Goal: Task Accomplishment & Management: Use online tool/utility

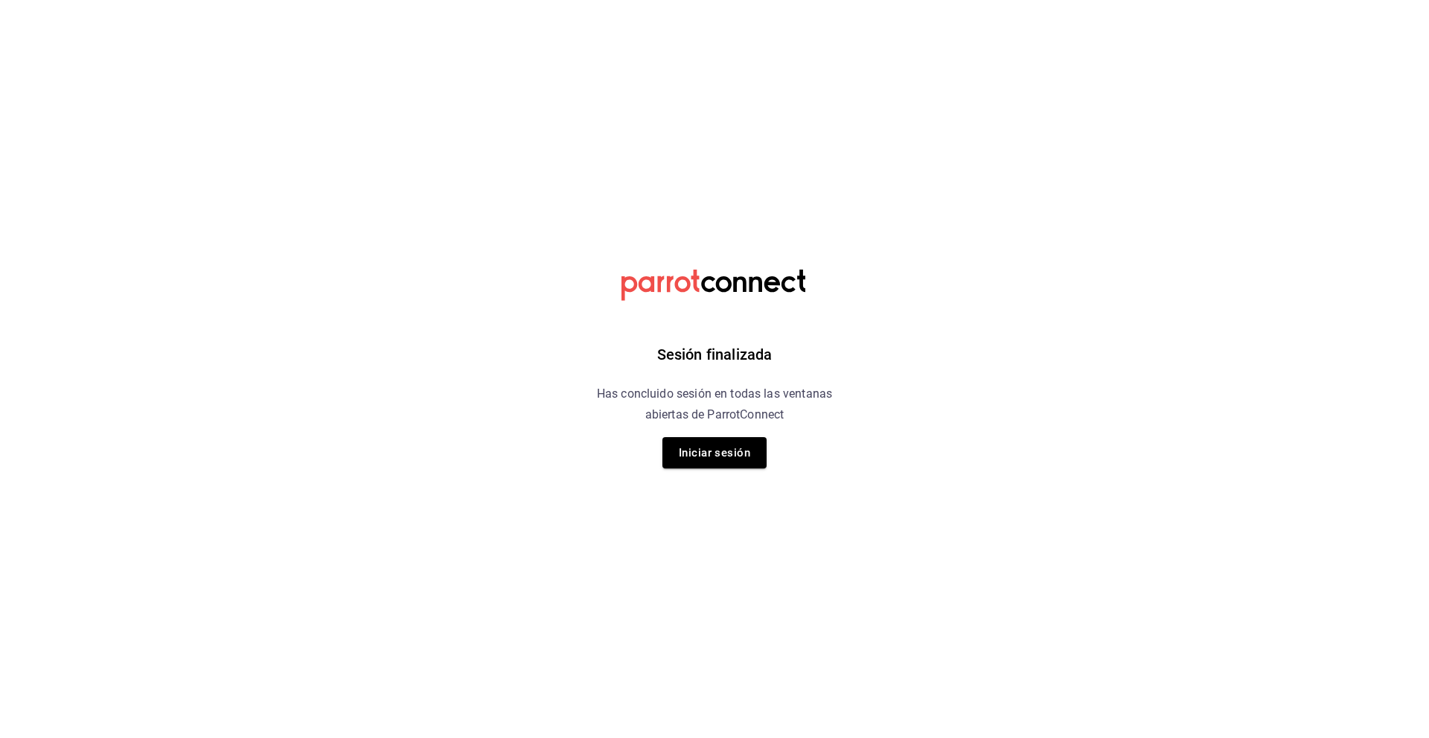
click at [722, 440] on button "Iniciar sesión" at bounding box center [715, 452] width 104 height 31
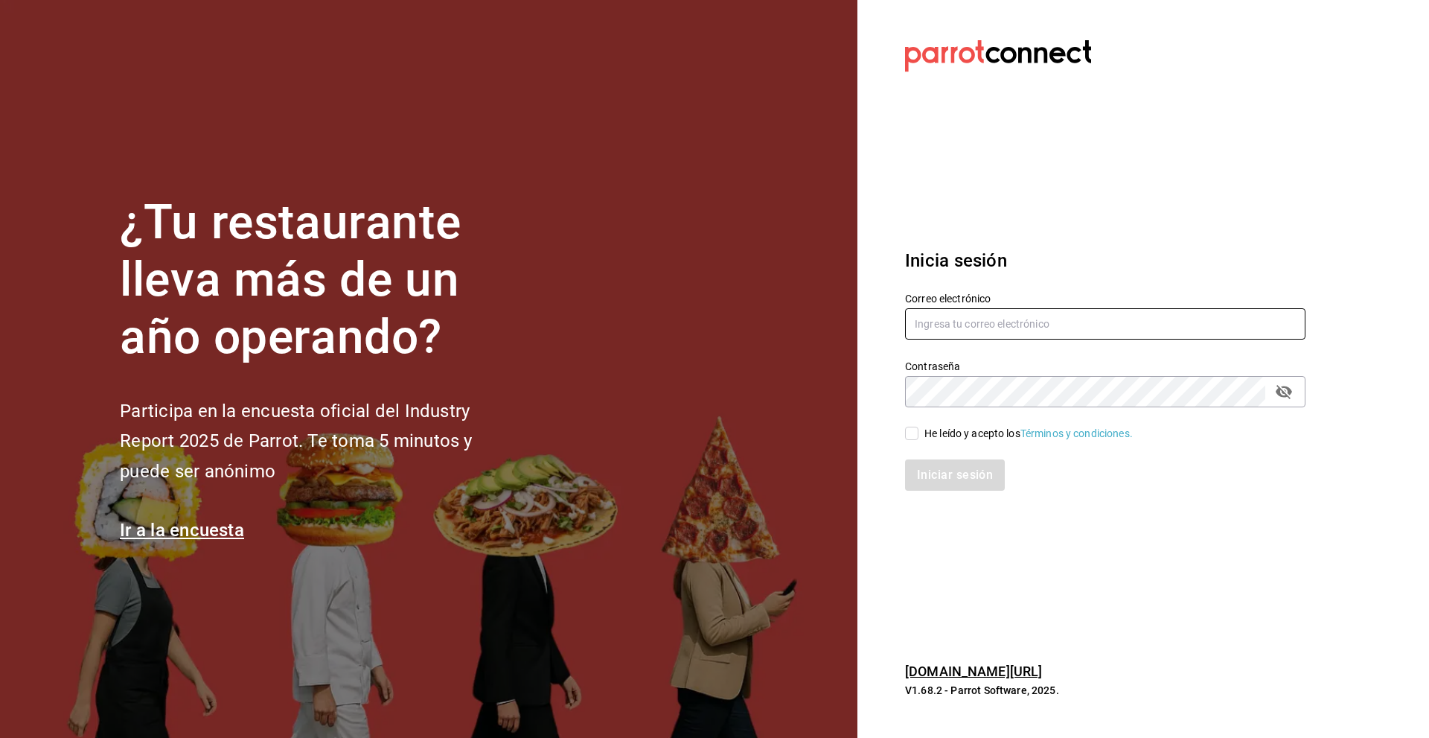
click at [970, 332] on input "text" at bounding box center [1105, 323] width 400 height 31
click at [1020, 317] on input "[EMAIL_ADDRESS][DOMAIN_NAME]" at bounding box center [1105, 323] width 400 height 31
click at [1021, 322] on input "[EMAIL_ADDRESS][DOMAIN_NAME]" at bounding box center [1105, 323] width 400 height 31
drag, startPoint x: 1012, startPoint y: 322, endPoint x: 907, endPoint y: 328, distance: 105.9
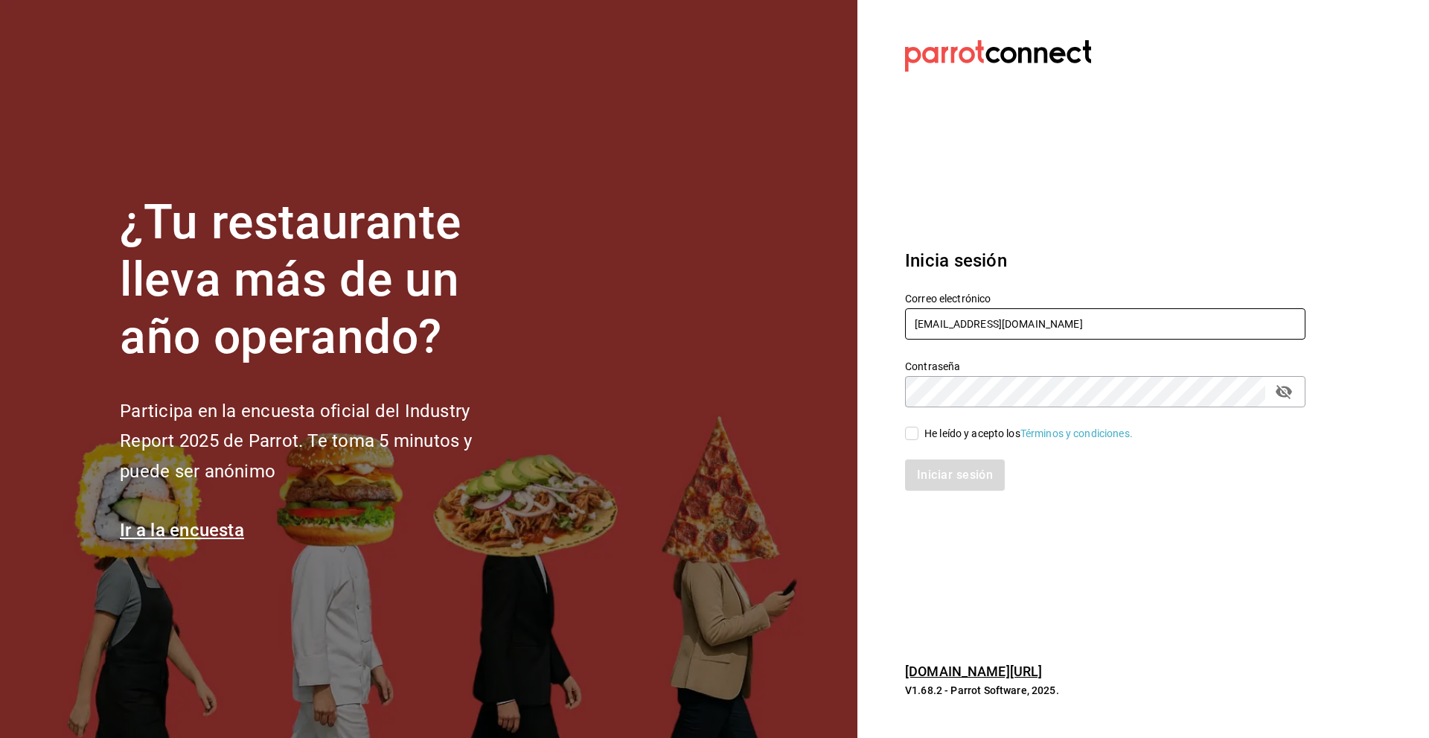
click at [907, 328] on input "[EMAIL_ADDRESS][DOMAIN_NAME]" at bounding box center [1105, 323] width 400 height 31
click at [948, 318] on input "[EMAIL_ADDRESS][DOMAIN_NAME]" at bounding box center [1105, 323] width 400 height 31
type input "[EMAIL_ADDRESS][DOMAIN_NAME]"
click at [1288, 386] on icon "passwordField" at bounding box center [1284, 392] width 18 height 18
click at [910, 439] on input "He leído y acepto los Términos y condiciones." at bounding box center [911, 433] width 13 height 13
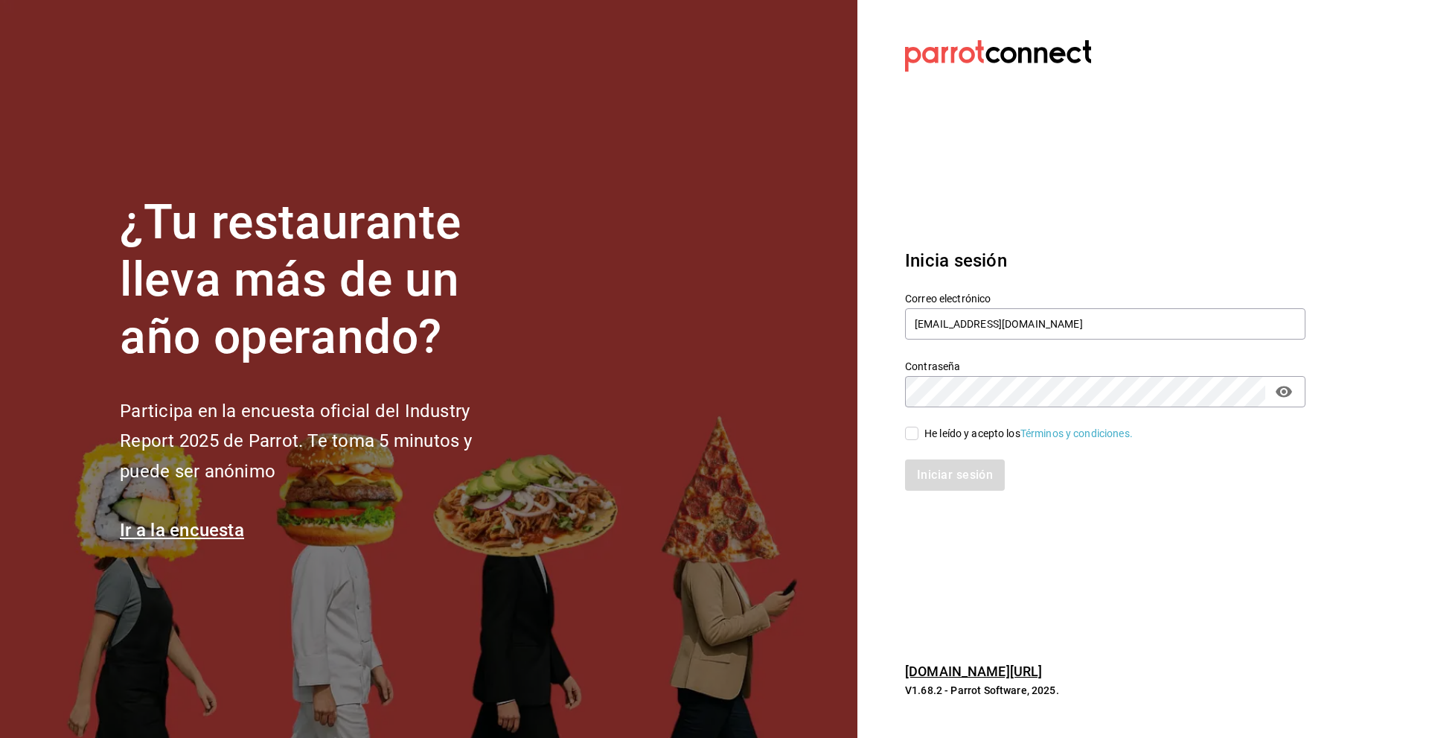
checkbox input "true"
drag, startPoint x: 1078, startPoint y: 326, endPoint x: 1009, endPoint y: 342, distance: 70.2
click at [1009, 342] on div "Correo electrónico [EMAIL_ADDRESS][DOMAIN_NAME]" at bounding box center [1105, 317] width 400 height 50
type input "[EMAIL_ADDRESS][DOMAIN_NAME]"
click at [950, 485] on button "Iniciar sesión" at bounding box center [955, 474] width 101 height 31
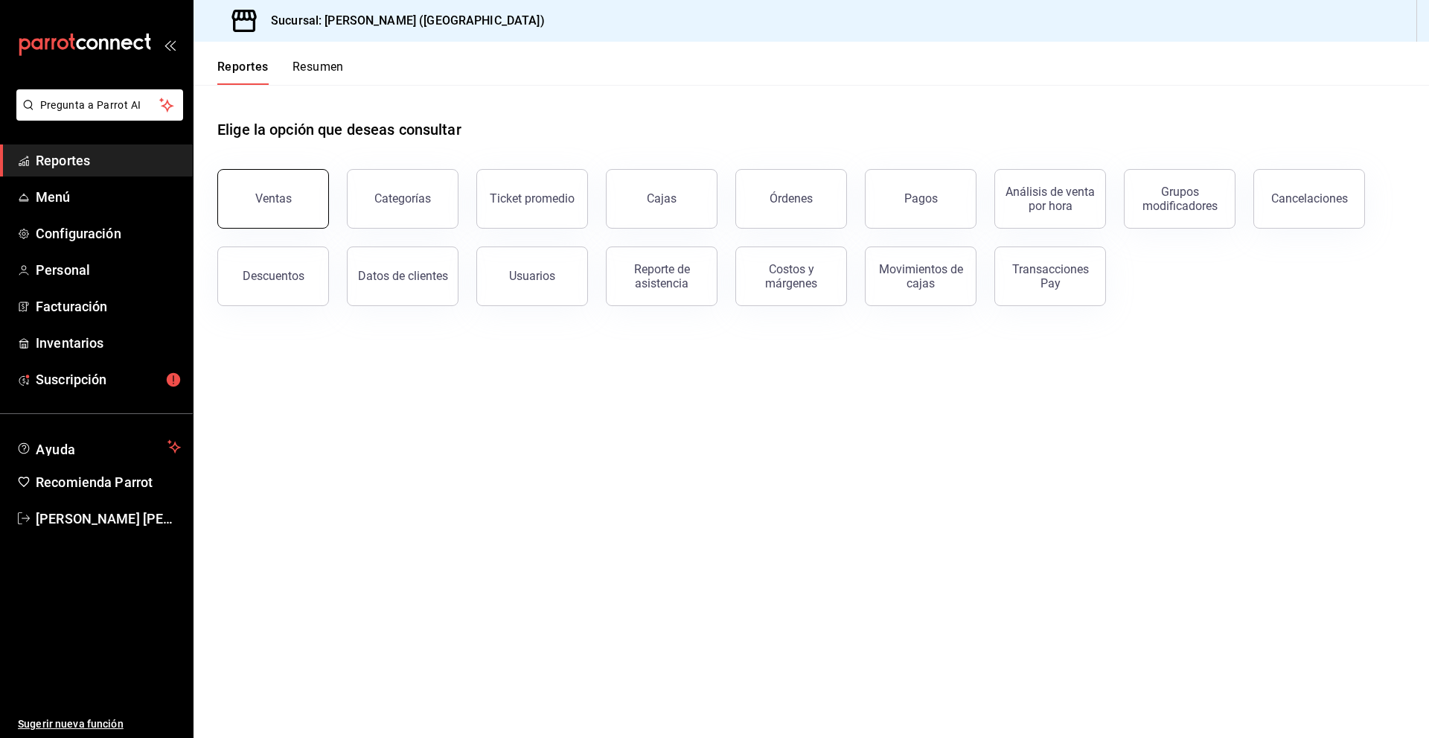
click at [288, 194] on div "Ventas" at bounding box center [273, 198] width 36 height 14
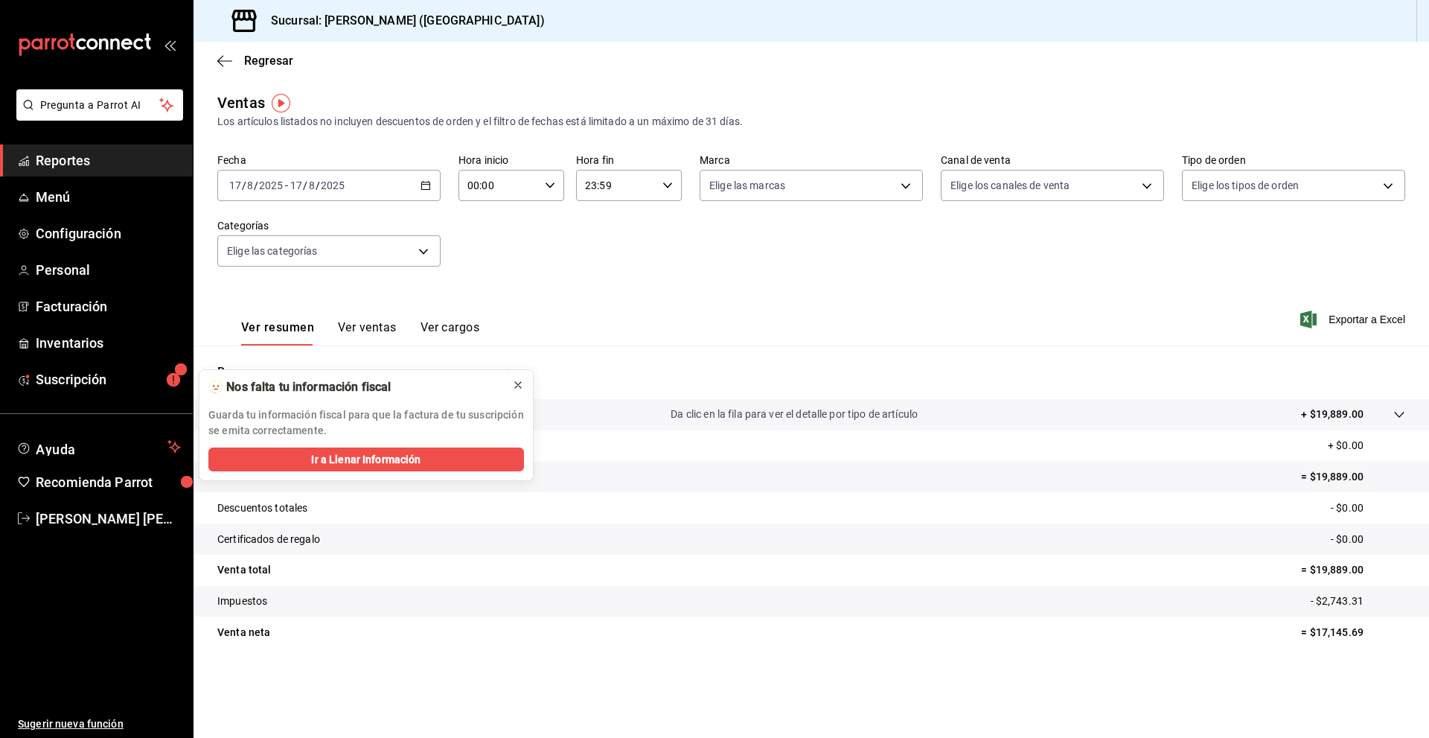
click at [518, 380] on icon at bounding box center [518, 385] width 12 height 12
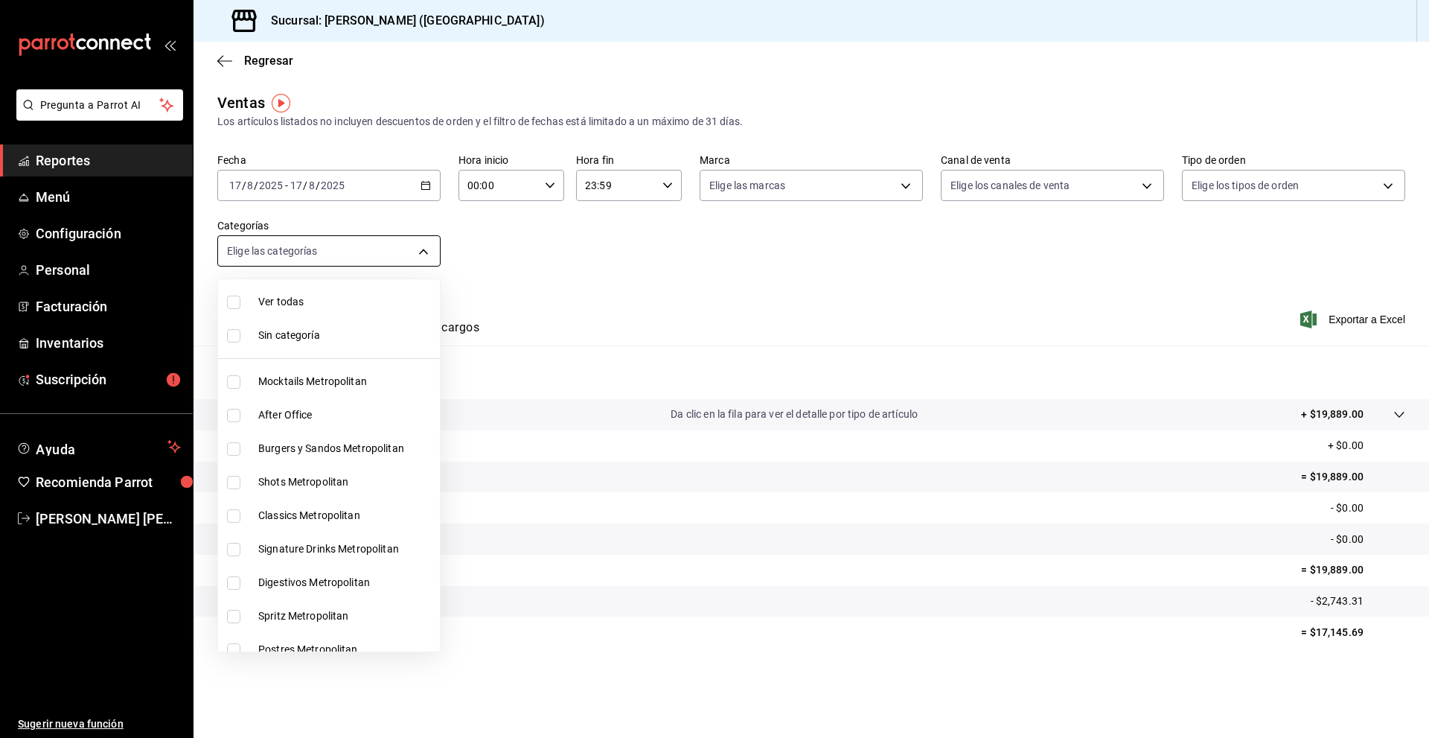
click at [424, 254] on body "Pregunta a Parrot AI Reportes Menú Configuración Personal Facturación Inventari…" at bounding box center [714, 369] width 1429 height 738
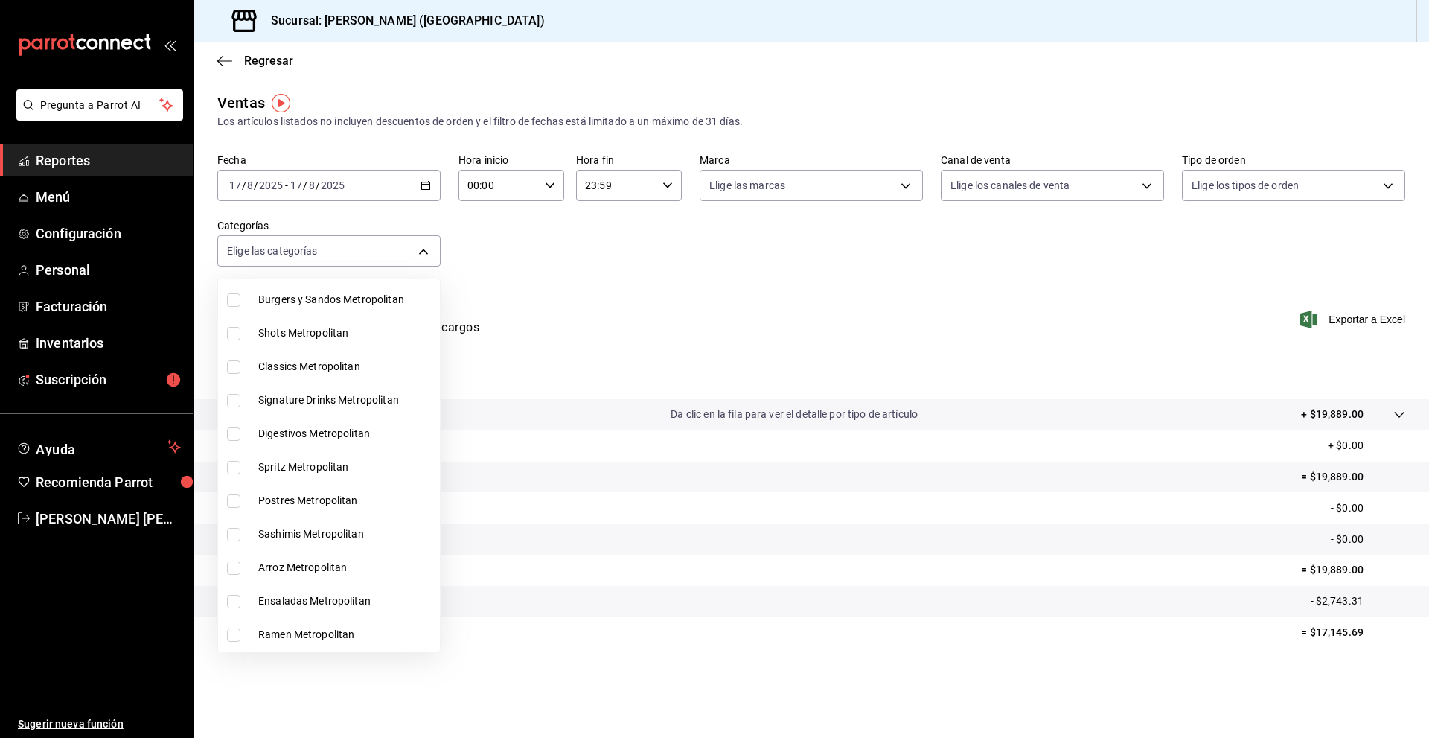
scroll to position [223, 0]
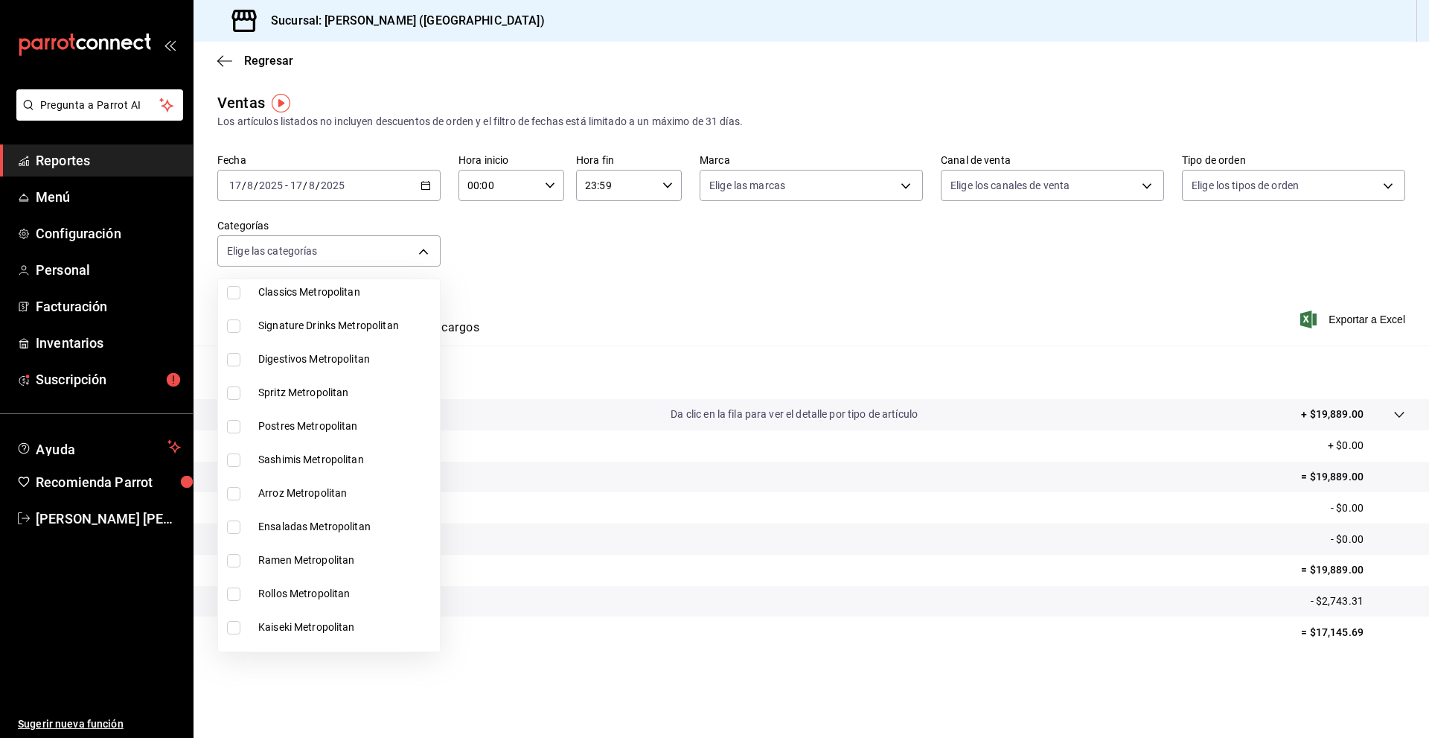
click at [284, 593] on span "Rollos Metropolitan" at bounding box center [346, 594] width 176 height 16
type input "88c7862f-a9f0-425a-9b77-160a22c654cc"
checkbox input "true"
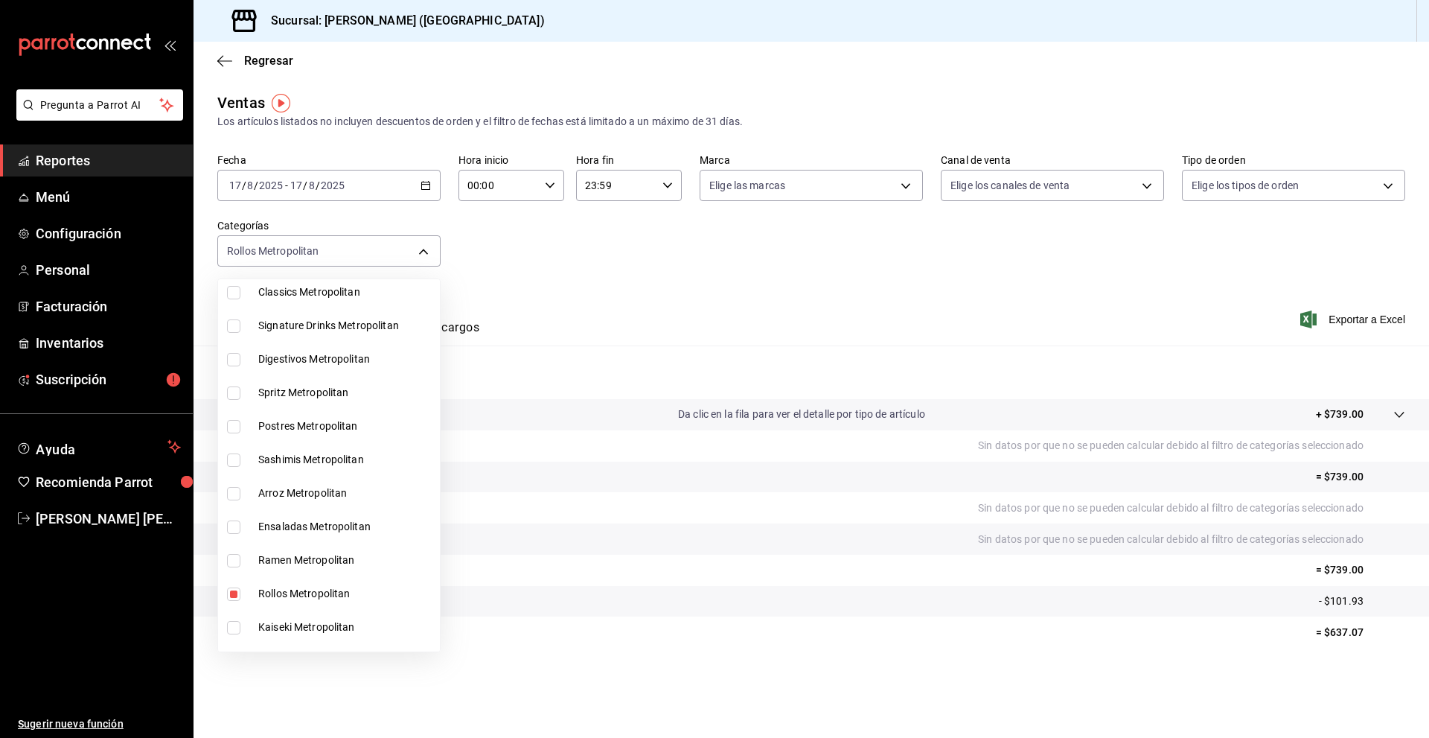
click at [502, 262] on div at bounding box center [714, 369] width 1429 height 738
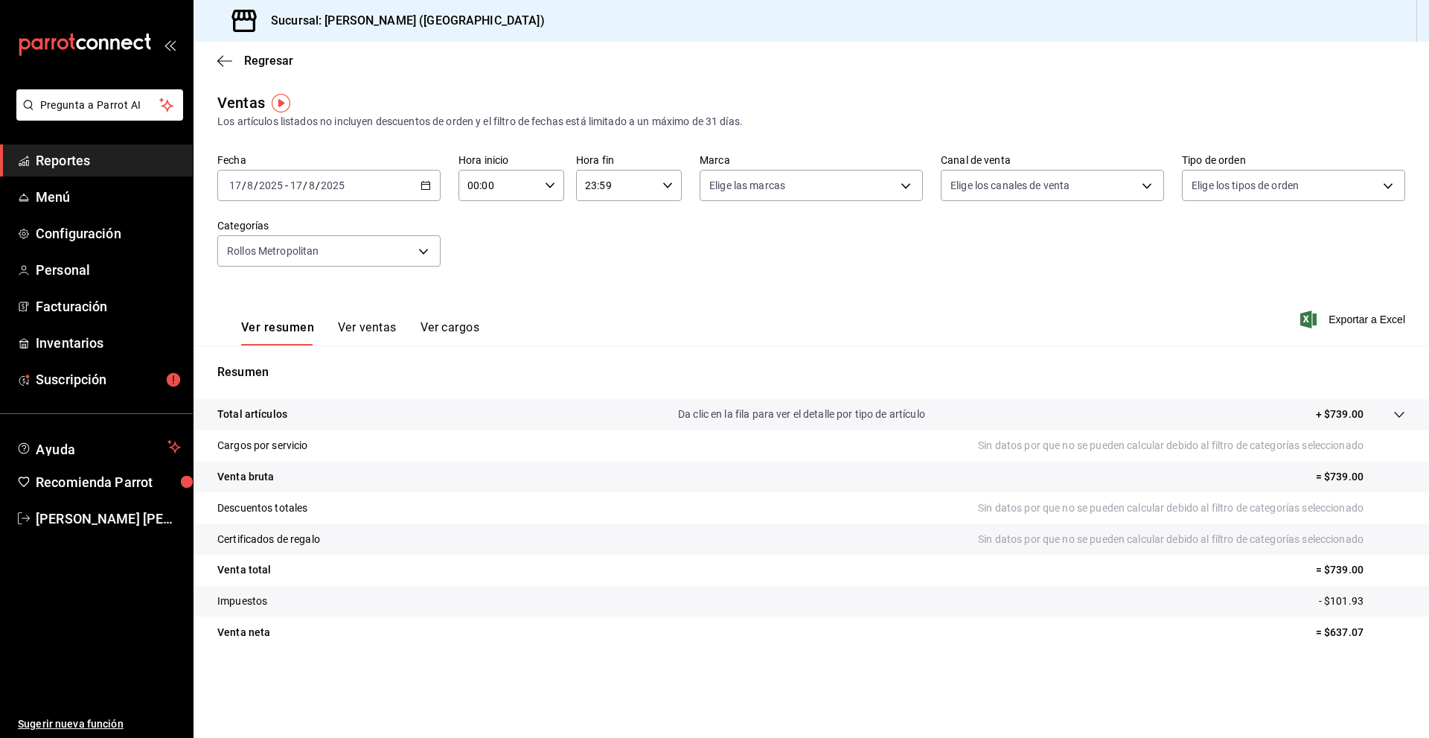
click at [421, 179] on div "2025-08-17 17 / 8 / 2025 - 2025-08-17 17 / 8 / 2025" at bounding box center [328, 185] width 223 height 31
click at [288, 291] on span "Semana actual" at bounding box center [287, 298] width 115 height 16
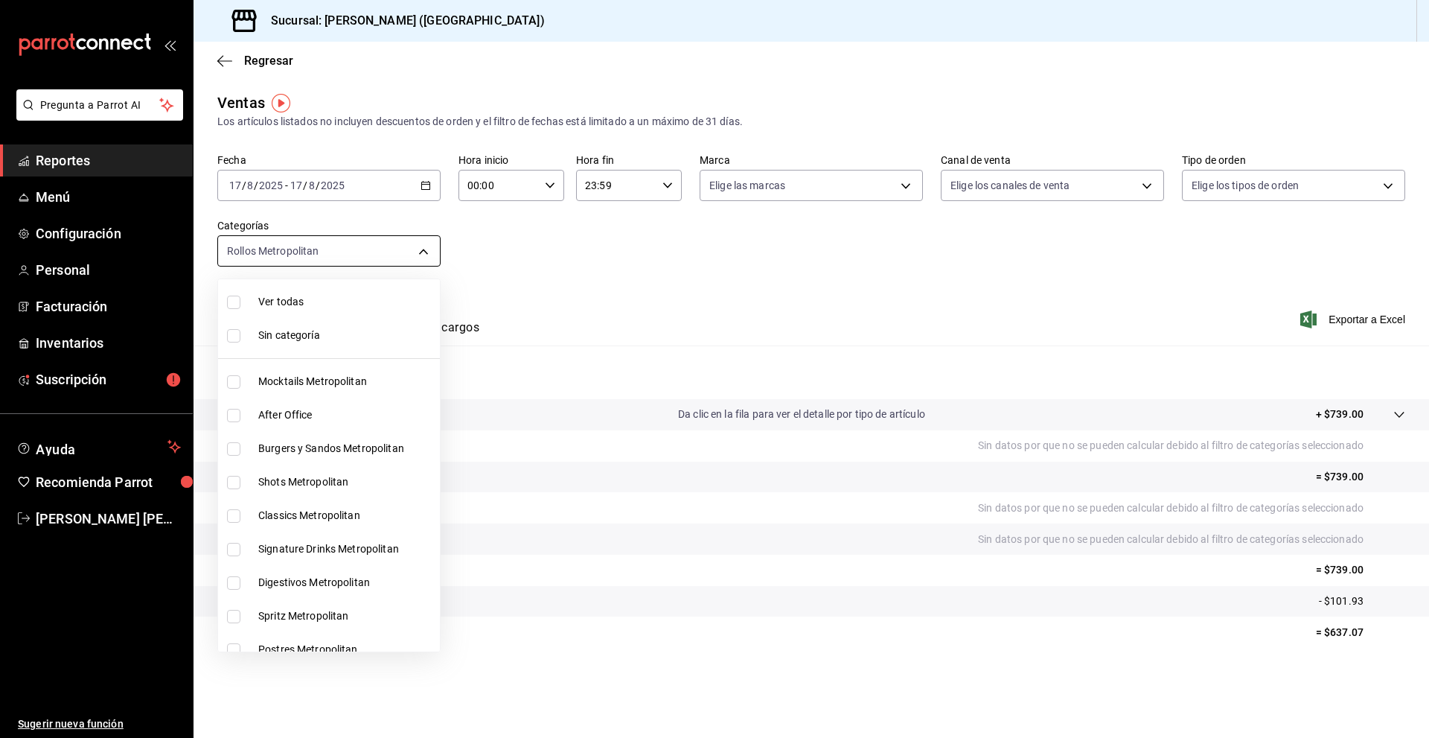
click at [423, 249] on body "Pregunta a Parrot AI Reportes Menú Configuración Personal Facturación Inventari…" at bounding box center [714, 369] width 1429 height 738
click at [533, 265] on div at bounding box center [714, 369] width 1429 height 738
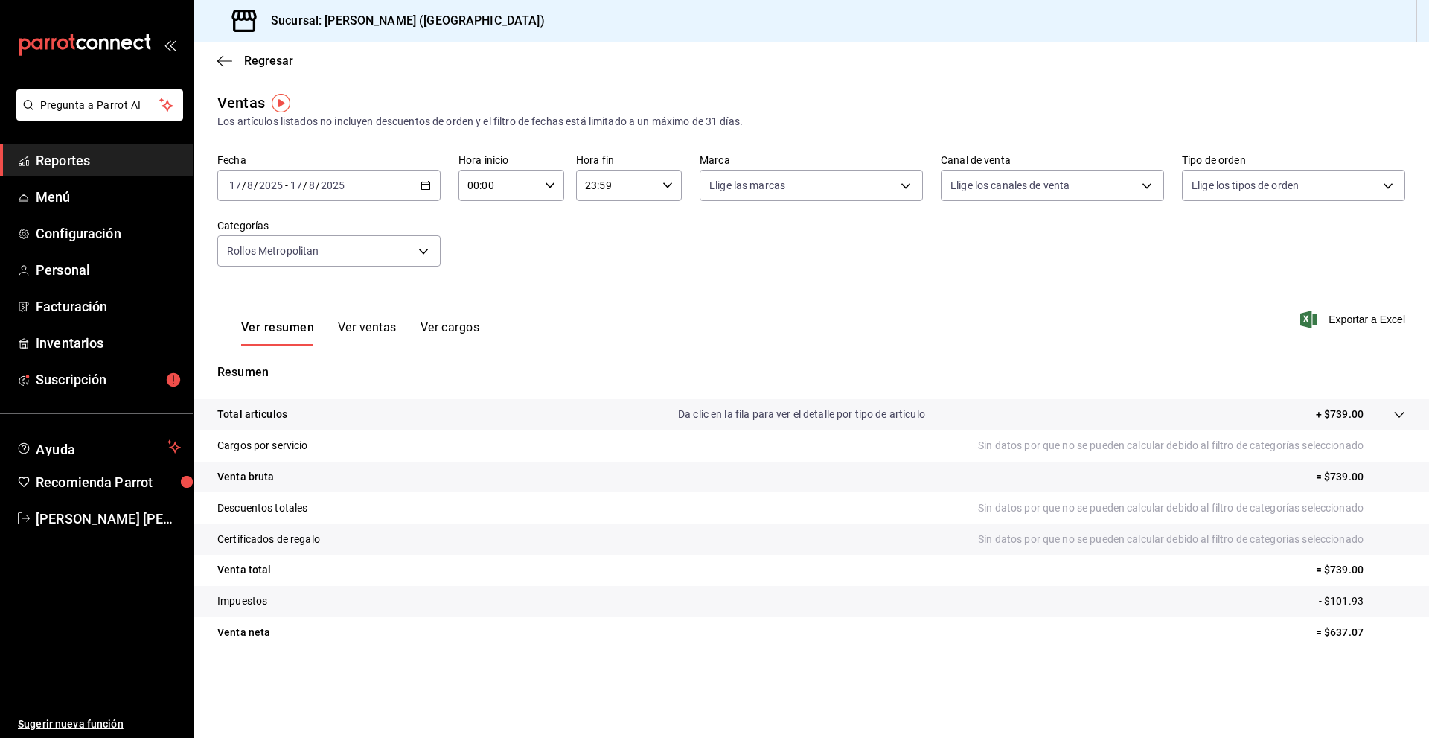
click at [430, 188] on \(Stroke\) "button" at bounding box center [425, 186] width 9 height 8
click at [278, 360] on span "Rango de fechas" at bounding box center [287, 365] width 115 height 16
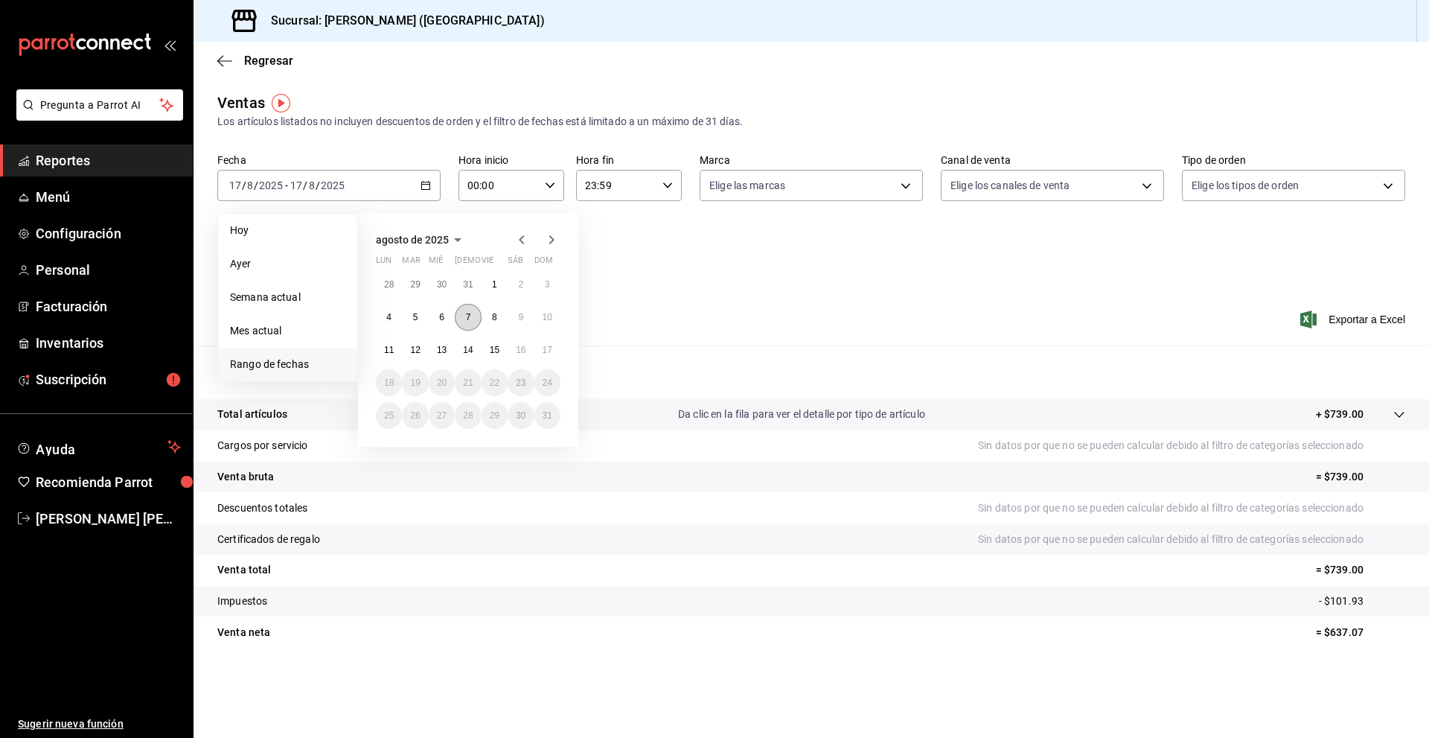
click at [471, 318] on button "7" at bounding box center [468, 317] width 26 height 27
click at [540, 343] on button "17" at bounding box center [547, 349] width 26 height 27
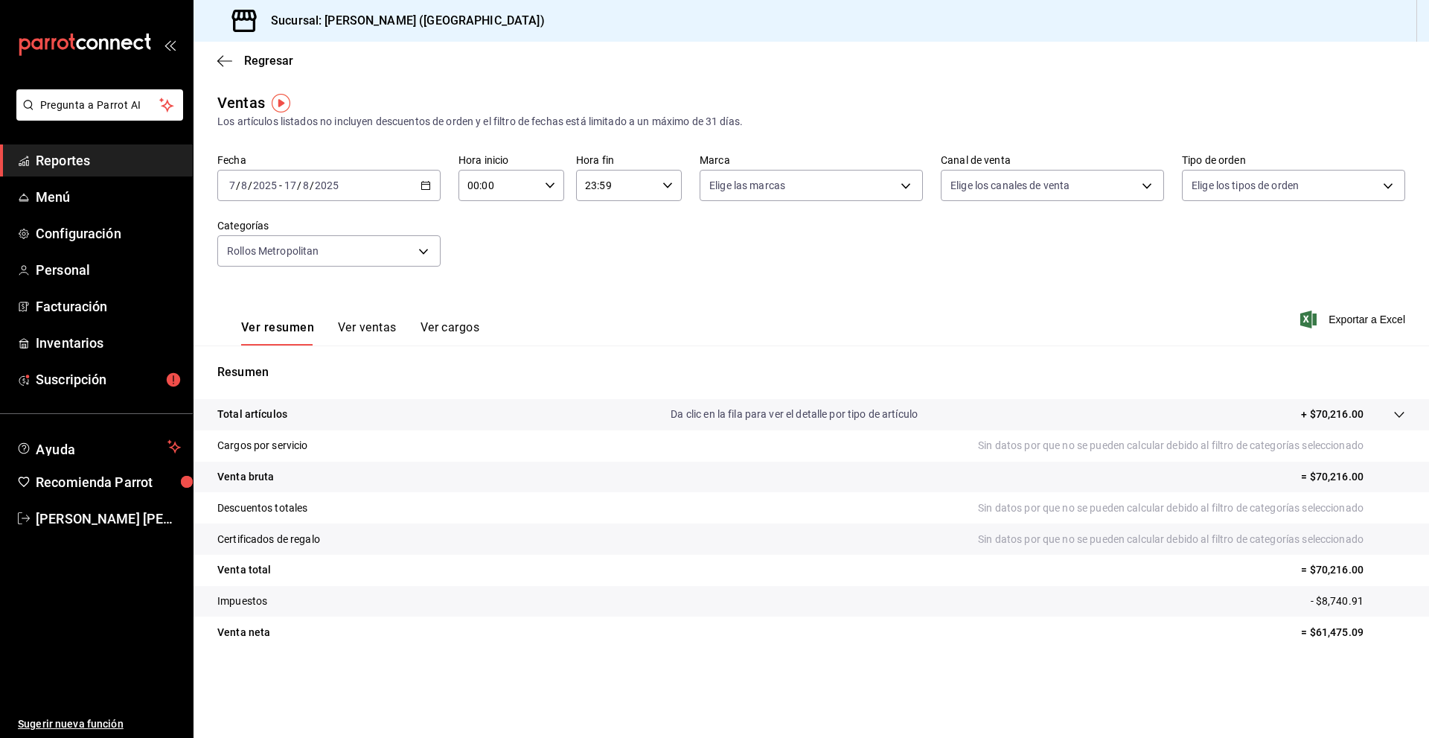
click at [372, 334] on button "Ver ventas" at bounding box center [367, 332] width 59 height 25
